Goal: Information Seeking & Learning: Find specific fact

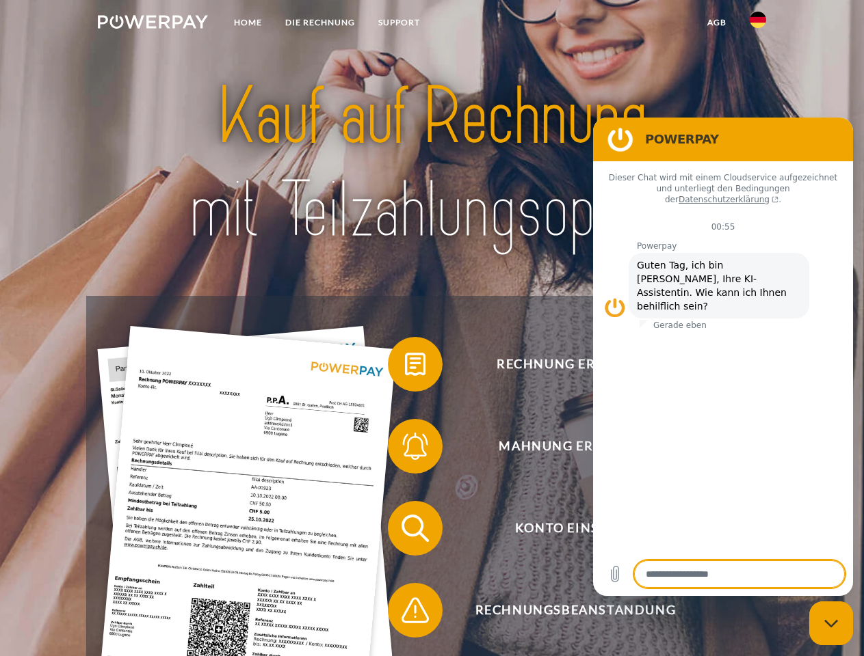
click at [152, 24] on img at bounding box center [153, 22] width 110 height 14
click at [758, 24] on img at bounding box center [757, 20] width 16 height 16
click at [716, 23] on link "agb" at bounding box center [716, 22] width 42 height 25
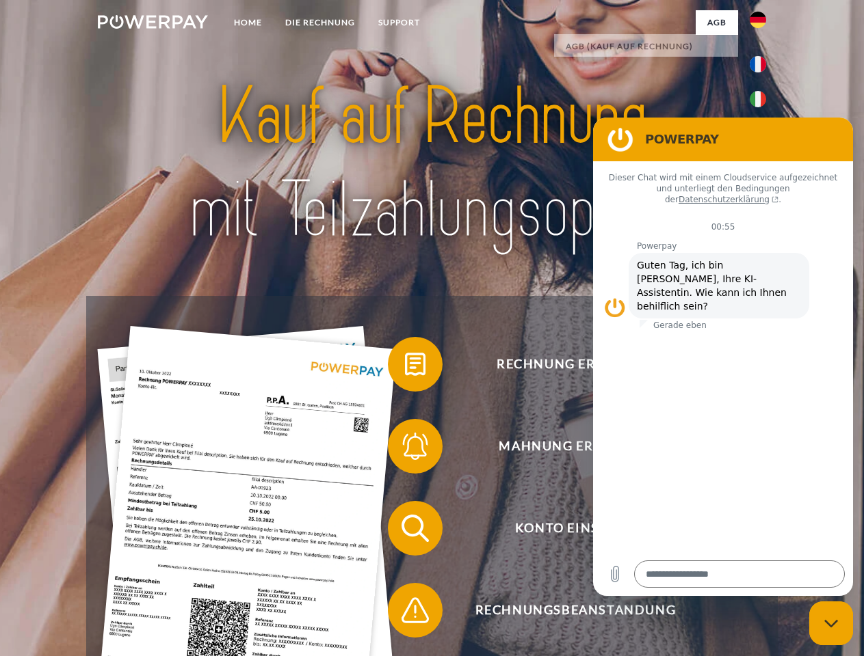
click at [405, 367] on span at bounding box center [394, 364] width 68 height 68
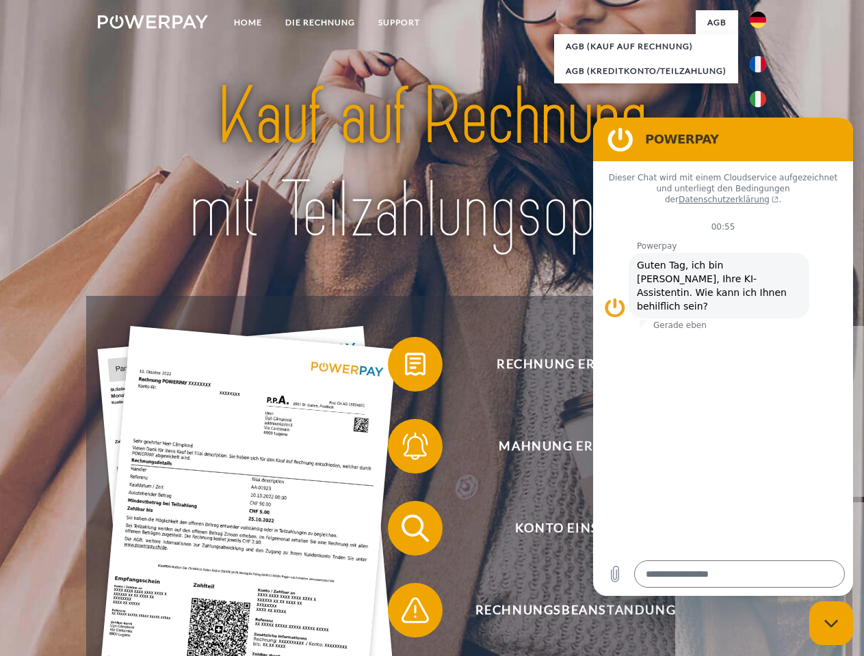
click at [405, 449] on span at bounding box center [394, 446] width 68 height 68
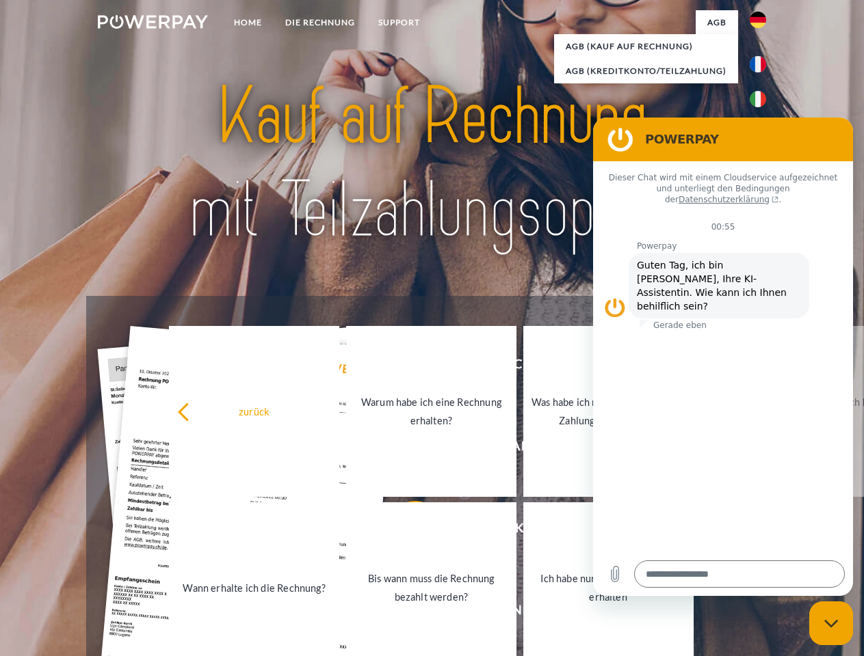
click at [405, 531] on link "Bis wann muss die Rechnung bezahlt werden?" at bounding box center [431, 588] width 170 height 171
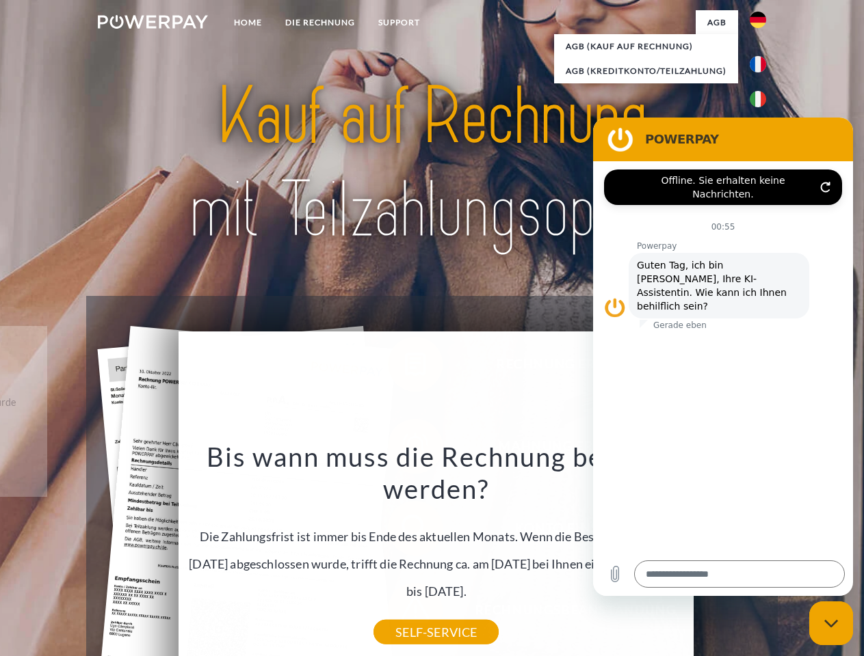
click at [831, 624] on icon "Messaging-Fenster schließen" at bounding box center [831, 624] width 14 height 9
type textarea "*"
